Goal: Navigation & Orientation: Find specific page/section

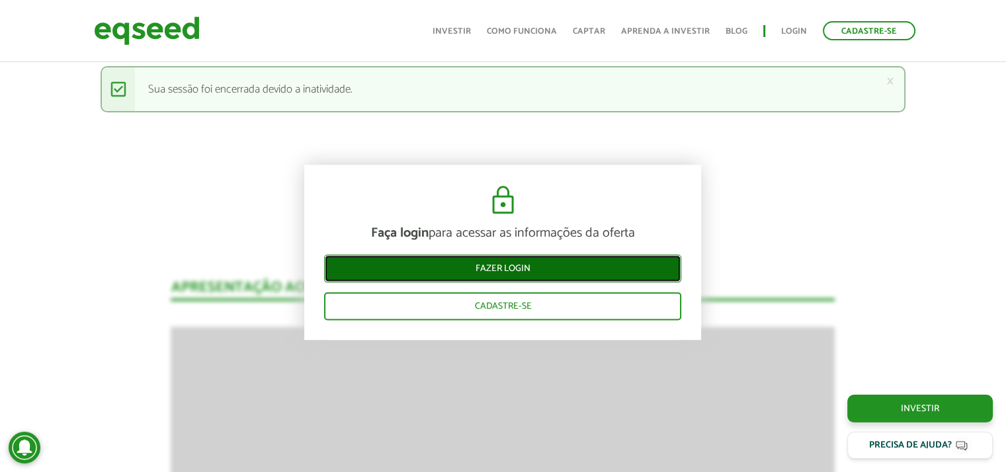
click at [481, 270] on link "Fazer login" at bounding box center [502, 269] width 357 height 28
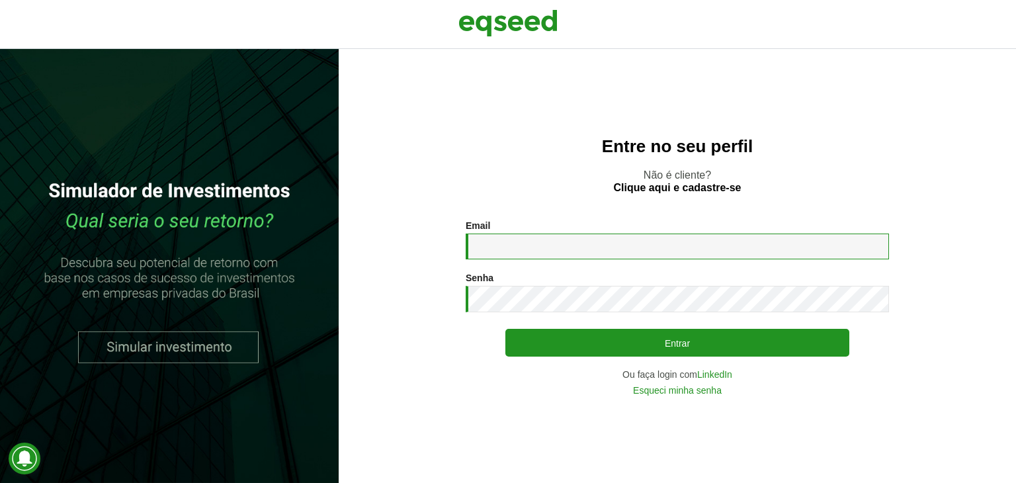
click at [492, 250] on input "Email *" at bounding box center [677, 246] width 423 height 26
type input "**********"
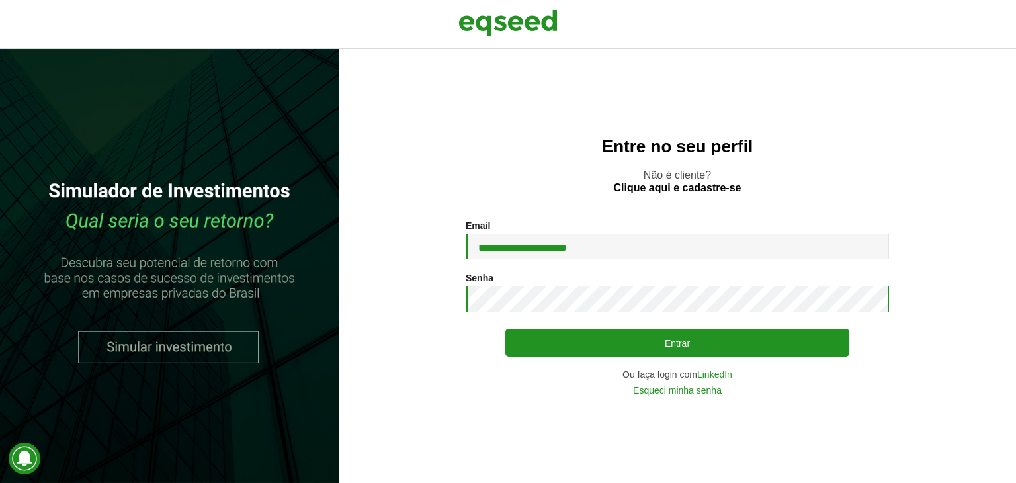
click at [505, 329] on button "Entrar" at bounding box center [677, 343] width 344 height 28
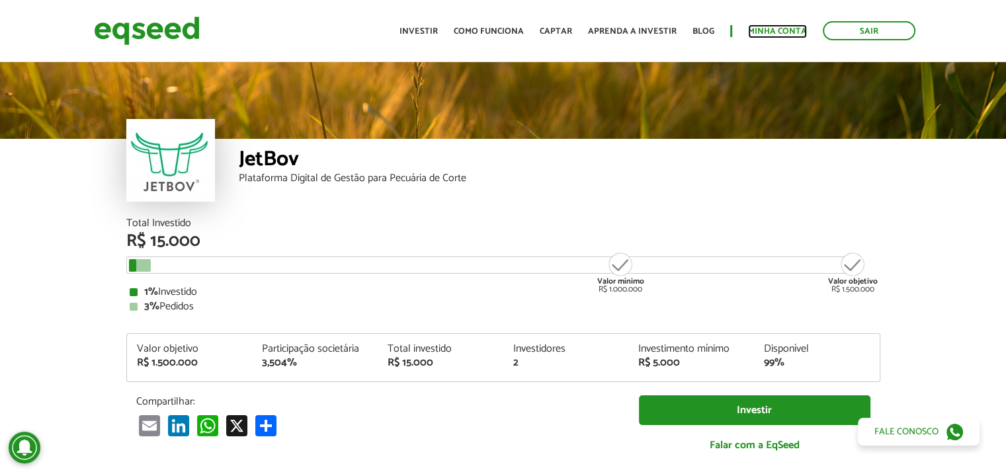
click at [766, 27] on link "Minha conta" at bounding box center [777, 31] width 59 height 9
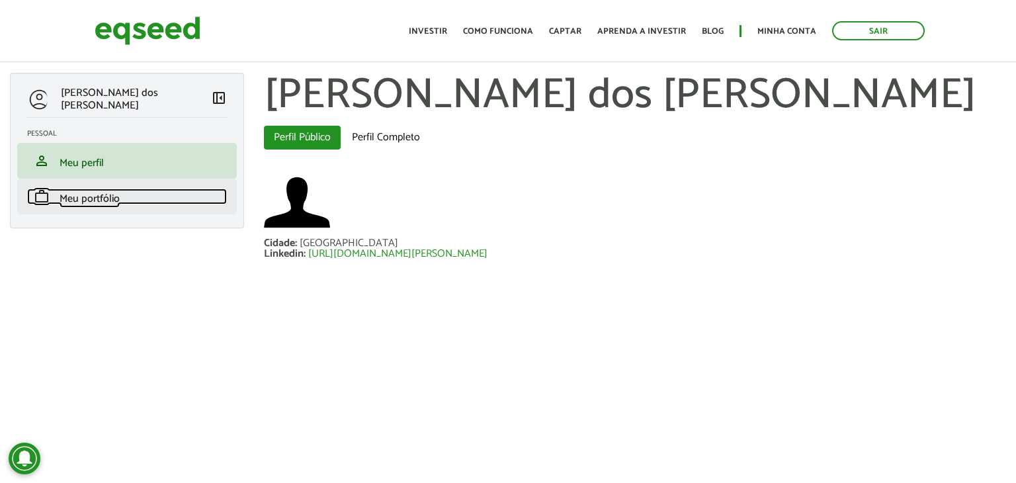
click at [101, 198] on span "Meu portfólio" at bounding box center [90, 199] width 60 height 18
